Goal: Task Accomplishment & Management: Use online tool/utility

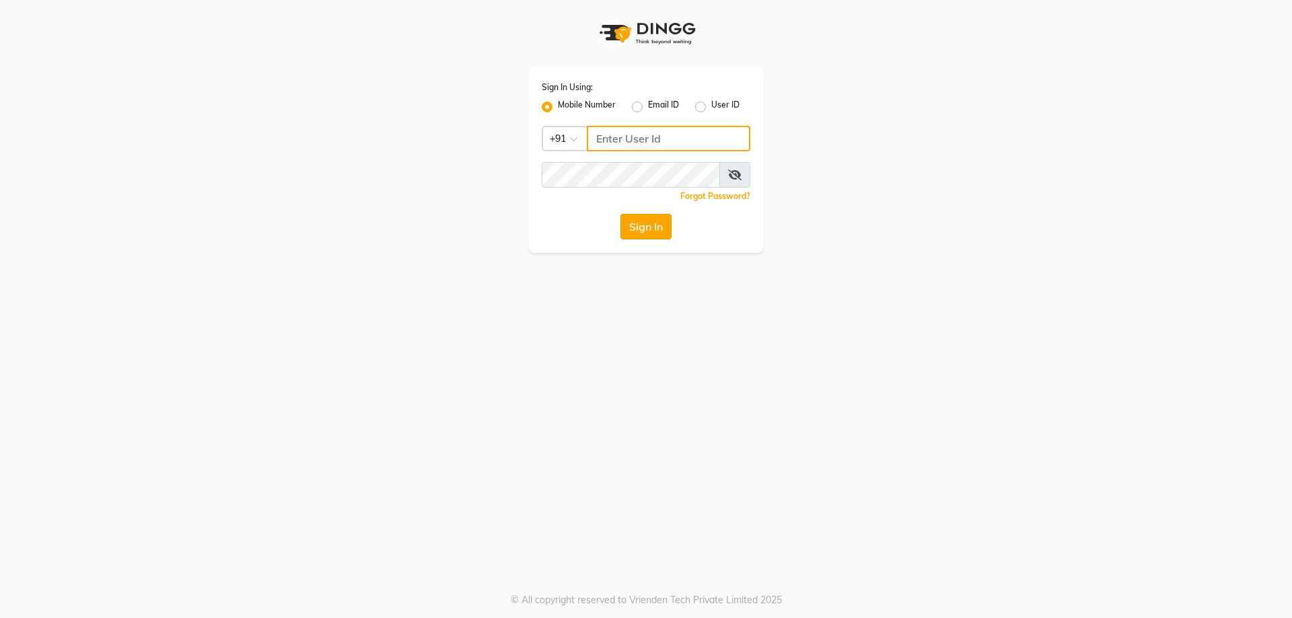
type input "9952551556"
click at [657, 234] on button "Sign In" at bounding box center [645, 227] width 51 height 26
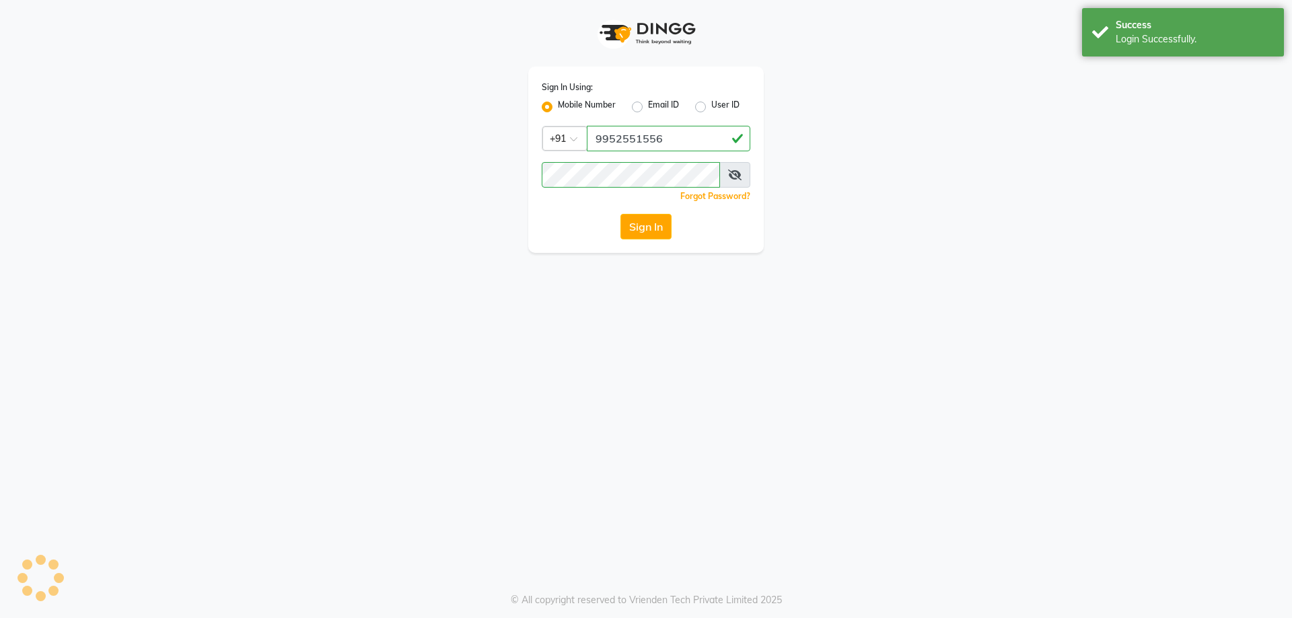
select select "service"
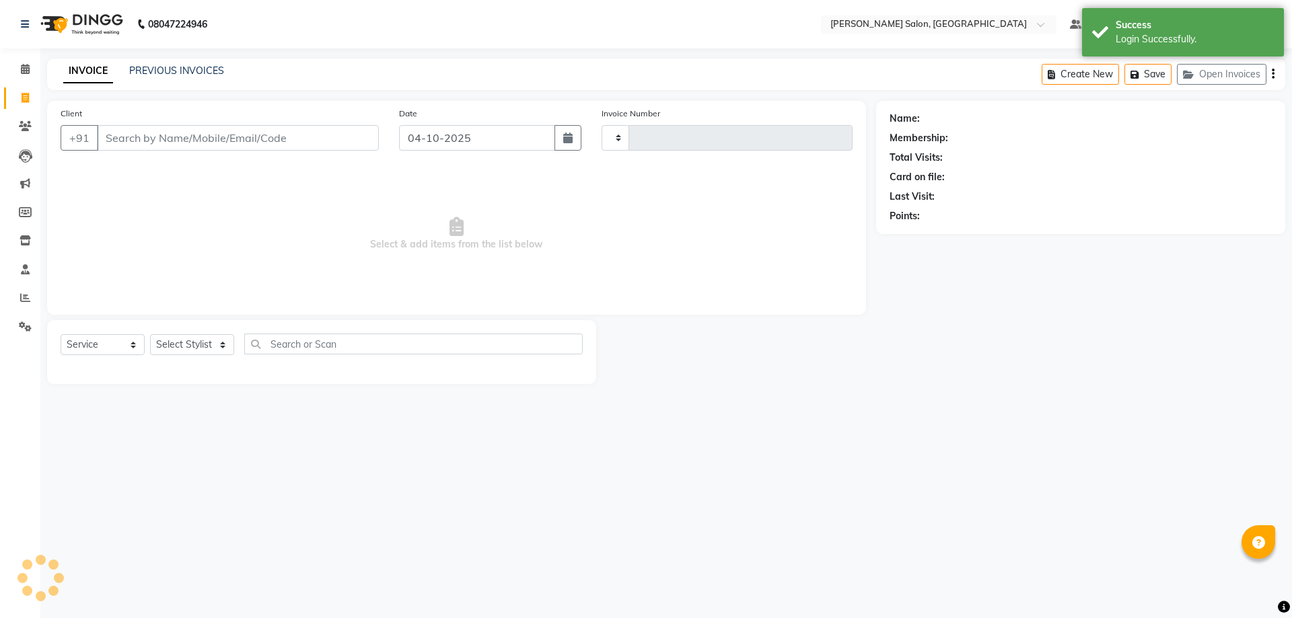
select select "en"
type input "0400"
select select "7119"
click at [141, 141] on input "Client" at bounding box center [238, 138] width 282 height 26
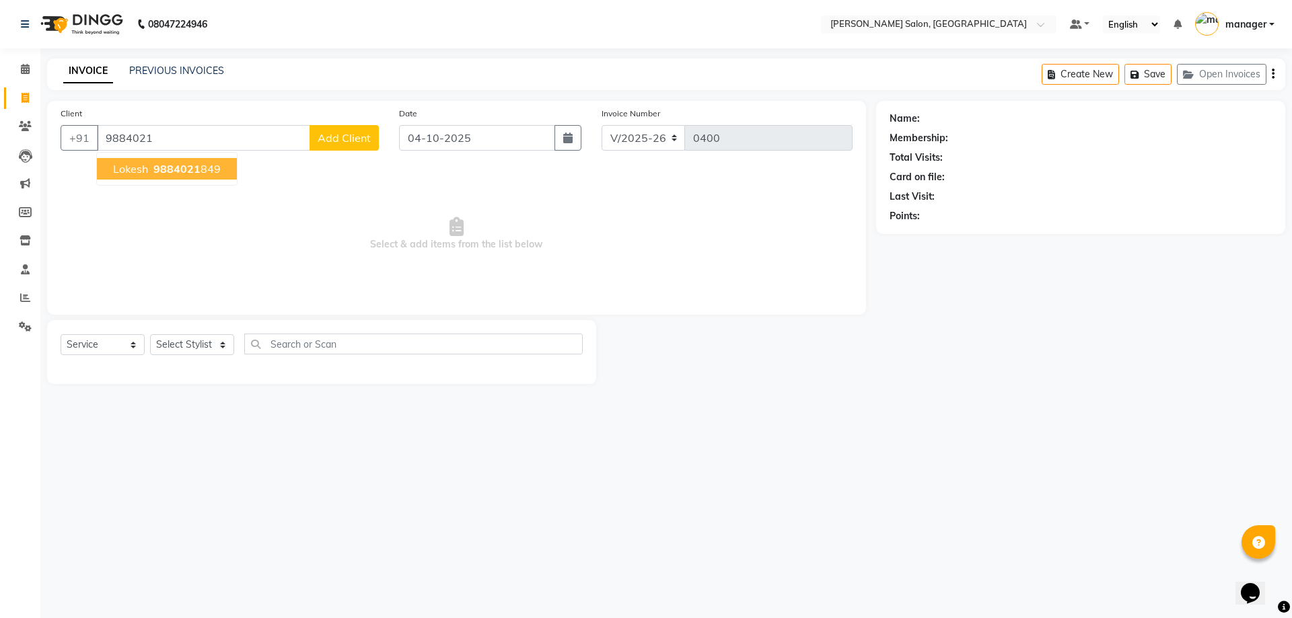
click at [124, 172] on span "lokesh" at bounding box center [130, 168] width 35 height 13
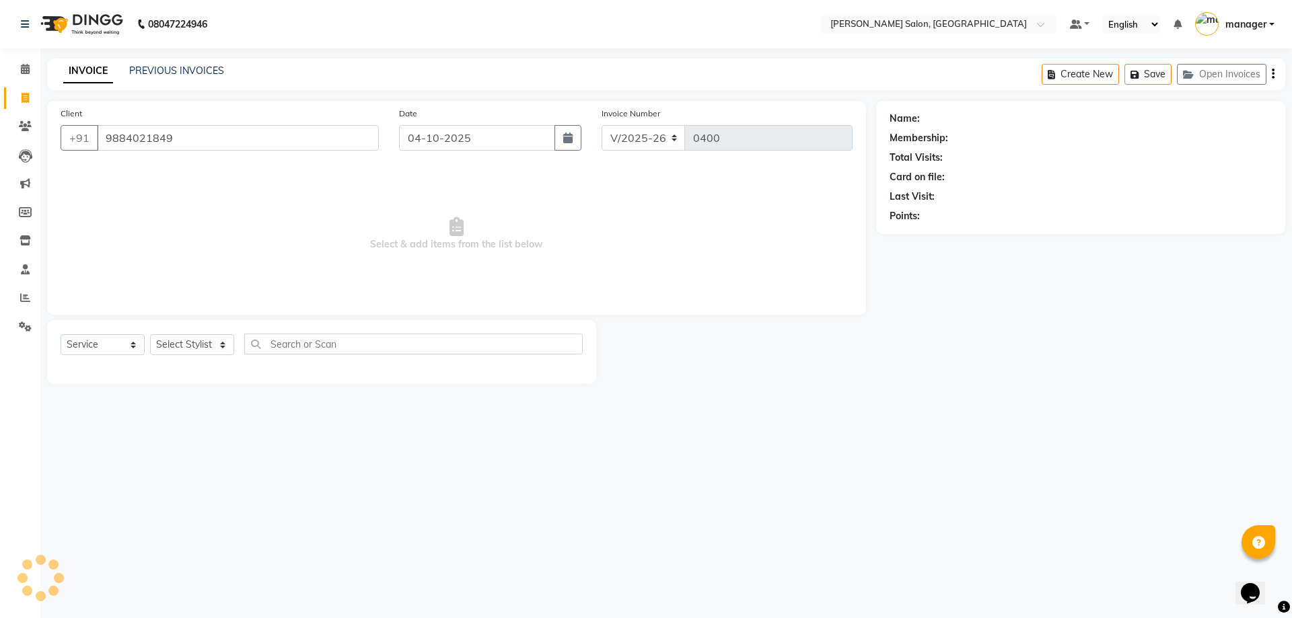
type input "9884021849"
click at [216, 351] on select "Select Stylist [PERSON_NAME] ESHARA [PERSON_NAME] [PERSON_NAME] manager pranam …" at bounding box center [192, 344] width 84 height 21
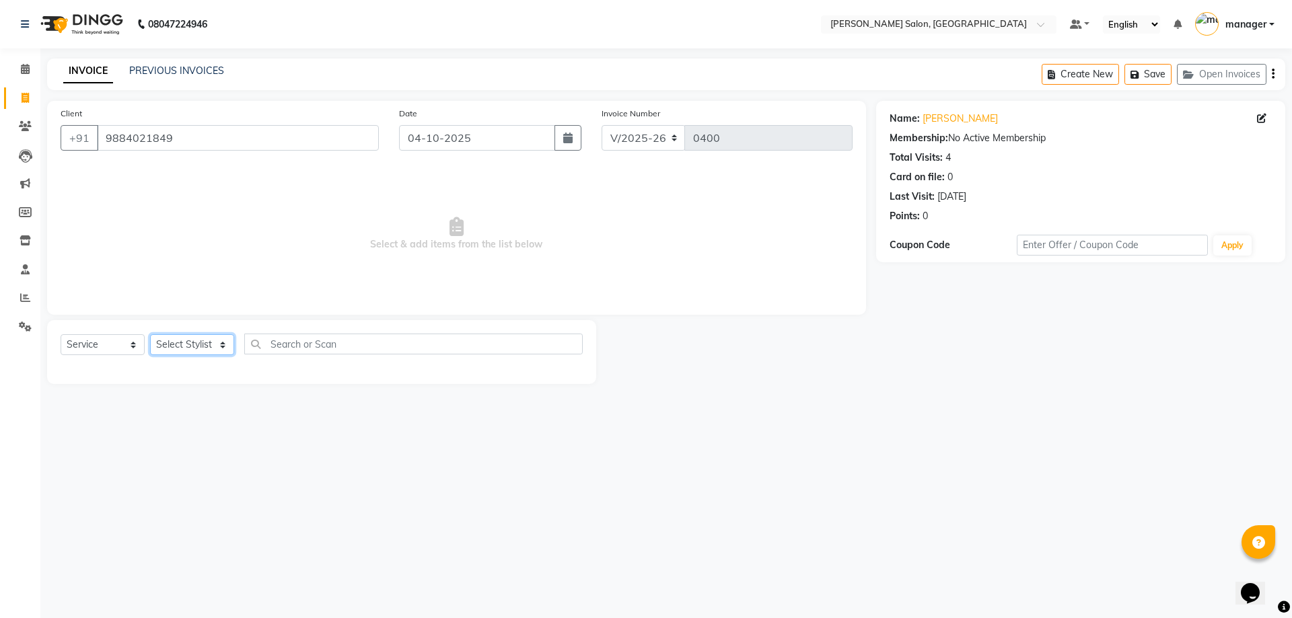
select select "69627"
click at [150, 334] on select "Select Stylist [PERSON_NAME] ESHARA [PERSON_NAME] [PERSON_NAME] manager pranam …" at bounding box center [192, 344] width 84 height 21
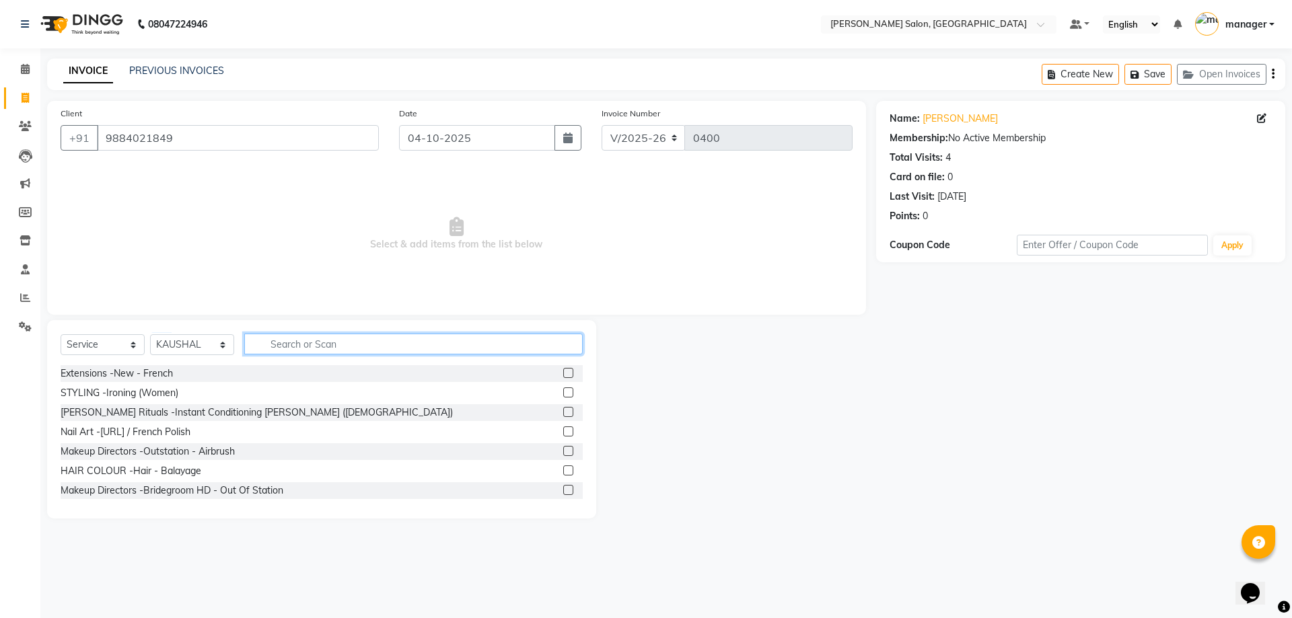
click at [273, 347] on input "text" at bounding box center [413, 344] width 338 height 21
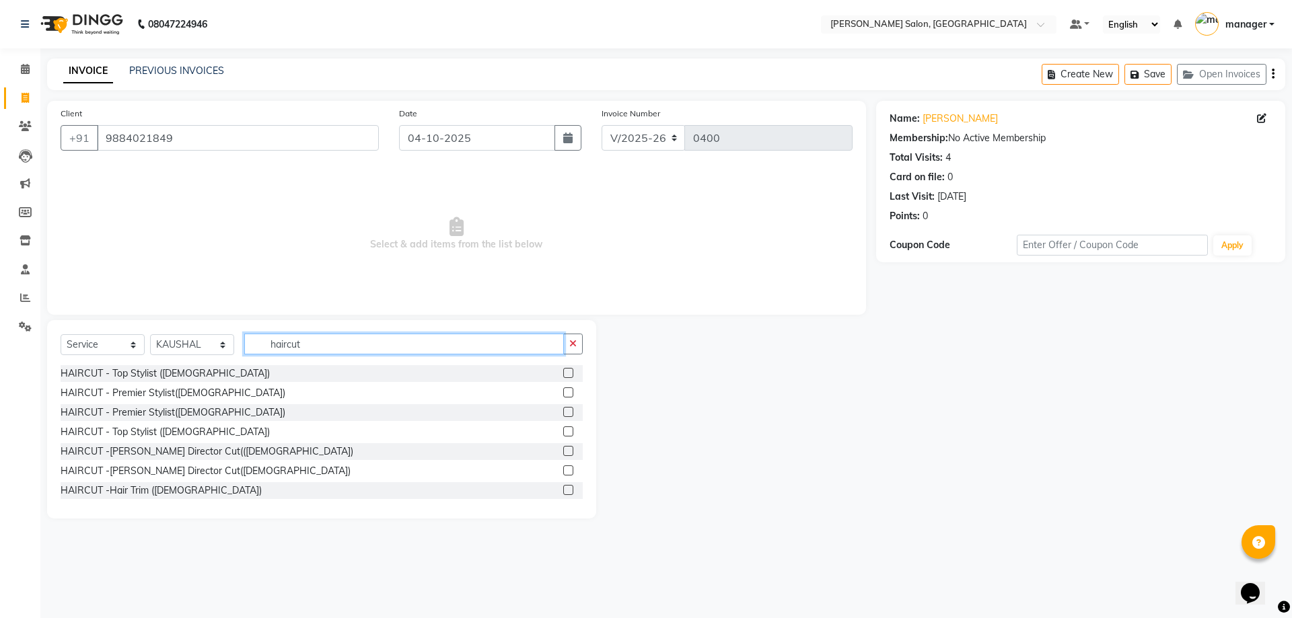
type input "haircut"
click at [563, 390] on label at bounding box center [568, 393] width 10 height 10
click at [563, 390] on input "checkbox" at bounding box center [567, 393] width 9 height 9
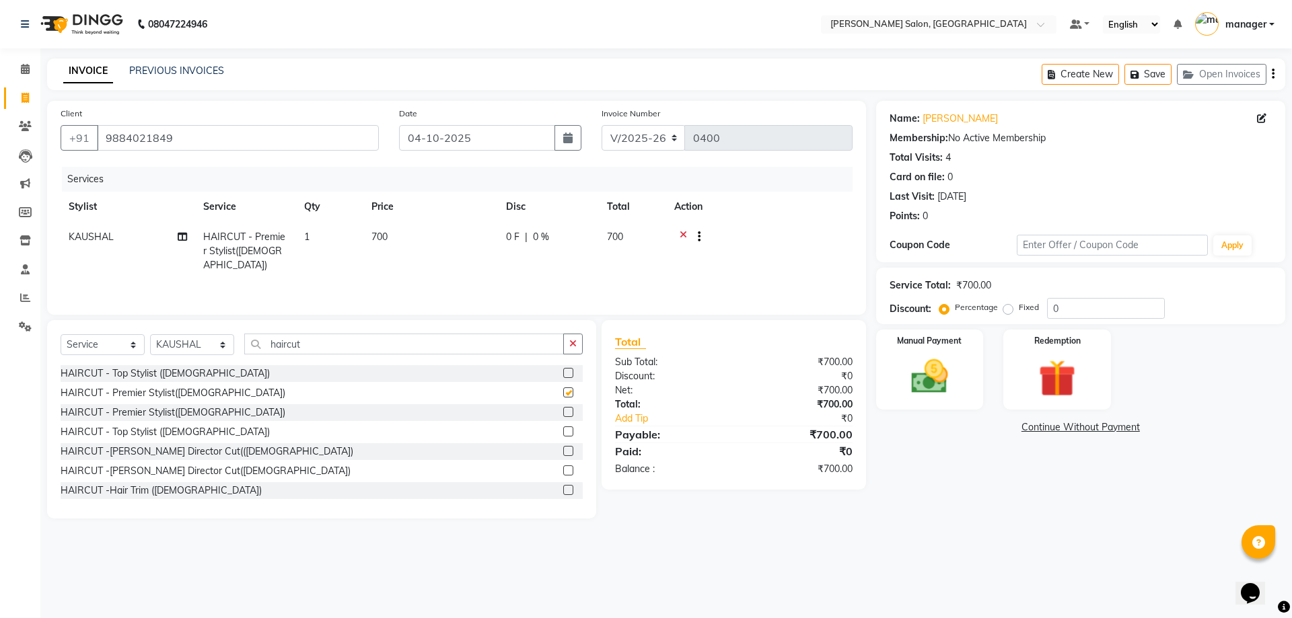
checkbox input "false"
drag, startPoint x: 1066, startPoint y: 297, endPoint x: 1045, endPoint y: 299, distance: 21.0
click at [1045, 299] on div "Service Total: ₹700.00 Discount: Percentage Fixed 0" at bounding box center [1081, 296] width 382 height 46
type input "15"
click at [758, 268] on div "Services Stylist Service Qty Price Disc Total Action KAUSHAL HAIRCUT - Premier …" at bounding box center [457, 234] width 792 height 135
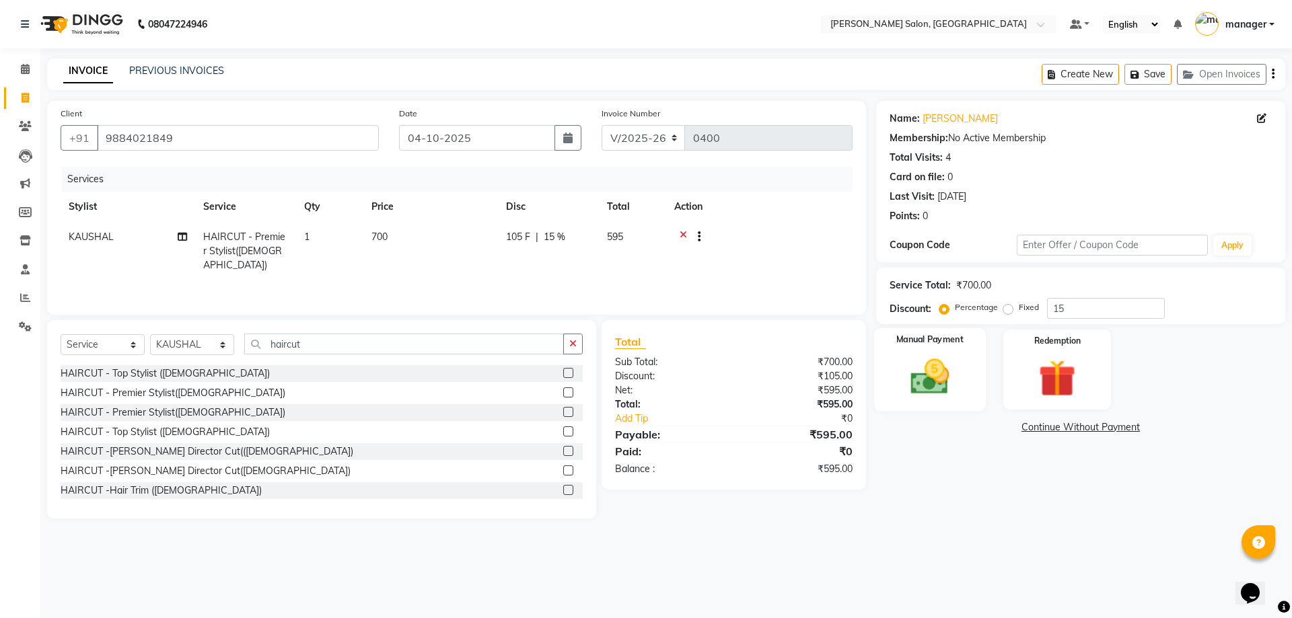
click at [954, 363] on img at bounding box center [929, 377] width 63 height 44
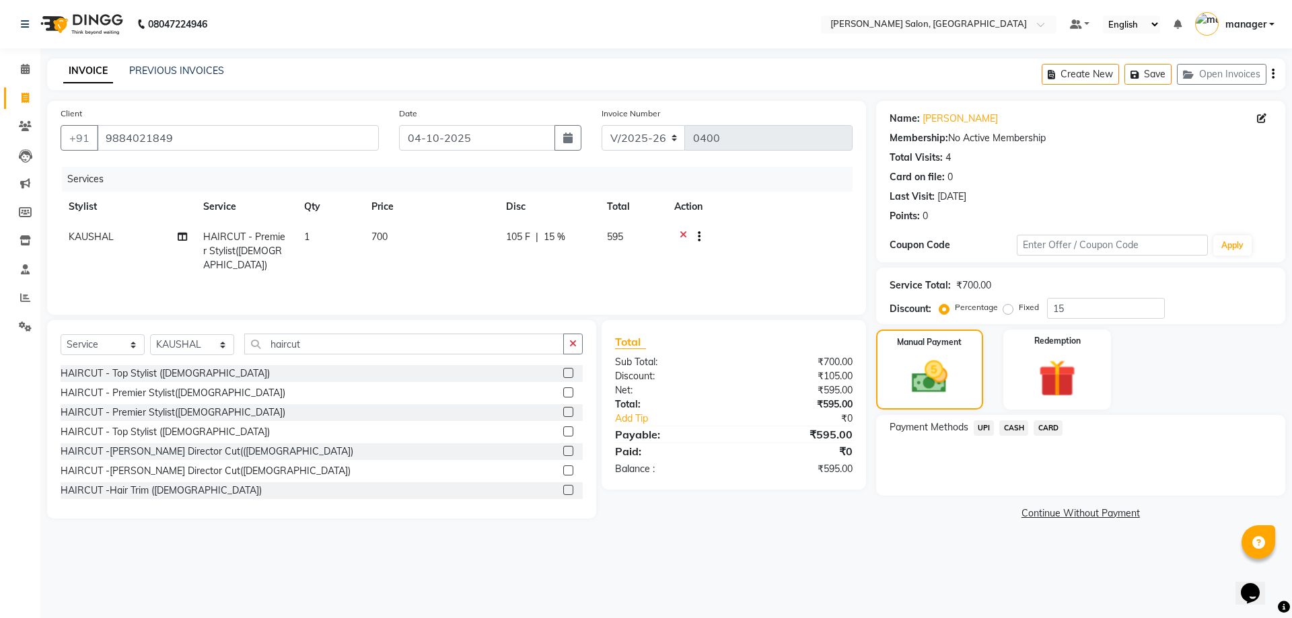
click at [1015, 423] on span "CASH" at bounding box center [1013, 428] width 29 height 15
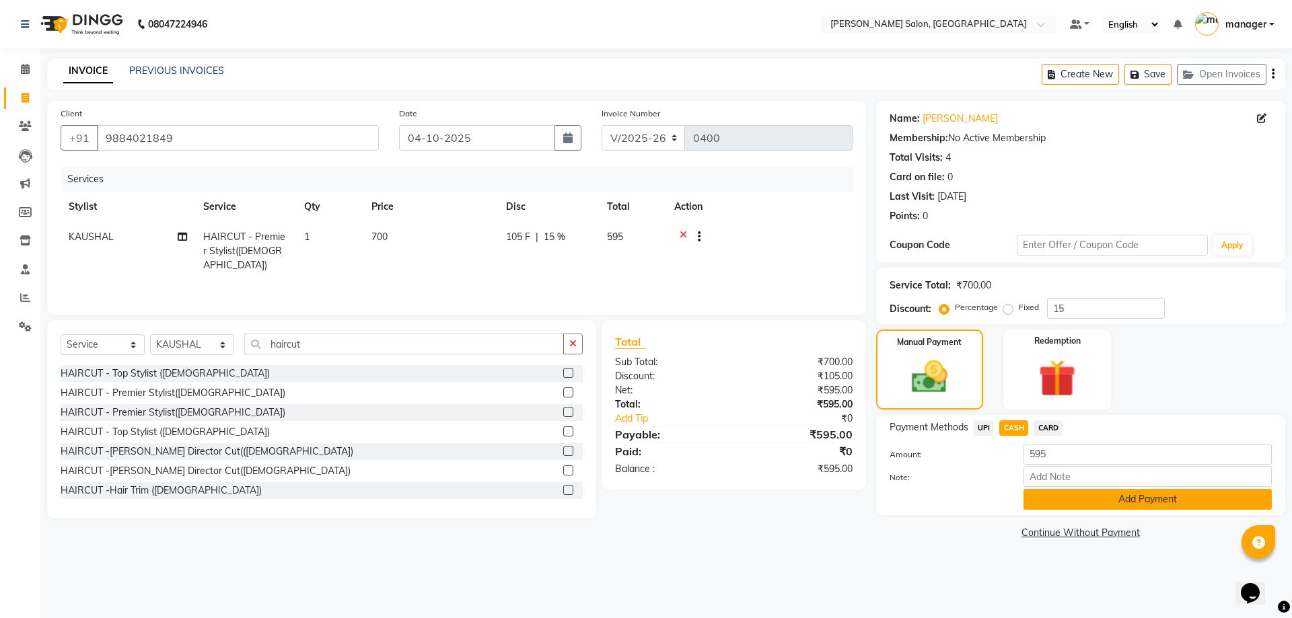
click at [1052, 497] on button "Add Payment" at bounding box center [1147, 499] width 248 height 21
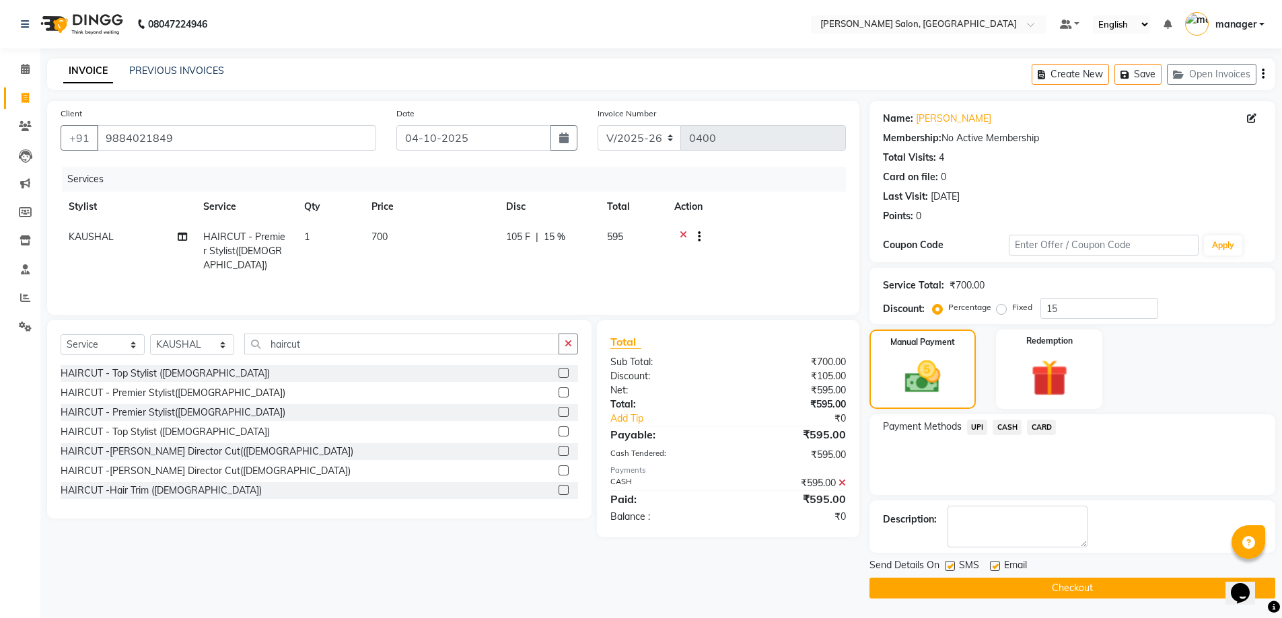
click at [1075, 592] on button "Checkout" at bounding box center [1072, 588] width 406 height 21
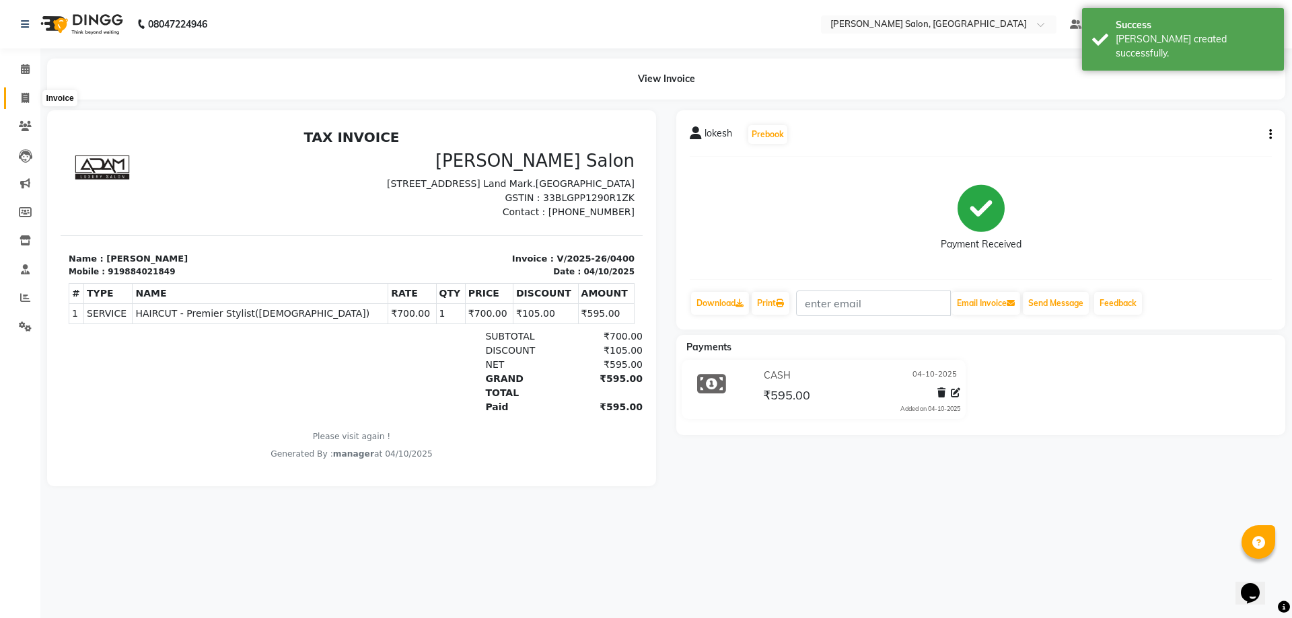
click at [25, 103] on span at bounding box center [25, 98] width 24 height 15
select select "service"
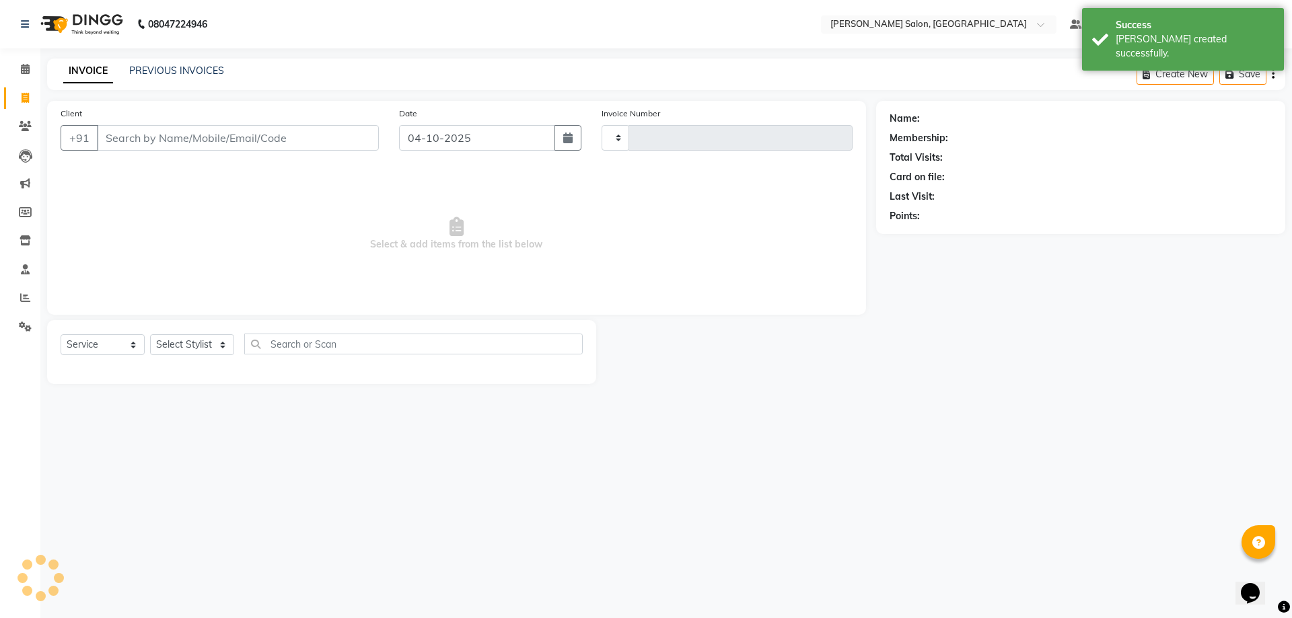
type input "0401"
select select "7119"
